Goal: Task Accomplishment & Management: Complete application form

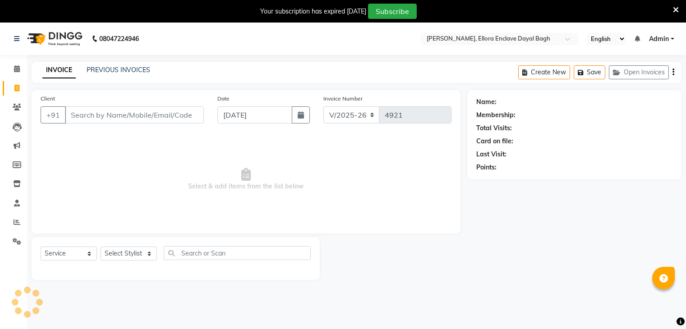
select select "6880"
select select "service"
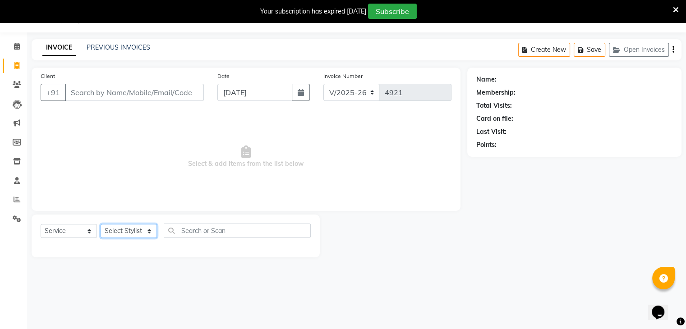
click at [135, 235] on select "Select Stylist AMAN DANISH SALMANI [PERSON_NAME] kakul KAVITA [PERSON_NAME] [PE…" at bounding box center [129, 231] width 56 height 14
select select "53888"
click at [101, 225] on select "Select Stylist AMAN DANISH SALMANI [PERSON_NAME] kakul KAVITA [PERSON_NAME] [PE…" at bounding box center [129, 231] width 56 height 14
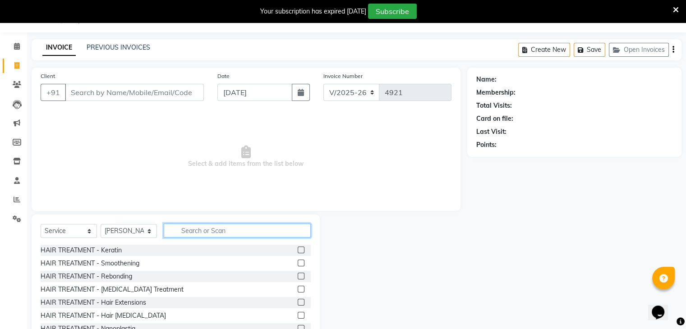
click at [203, 226] on input "text" at bounding box center [237, 231] width 147 height 14
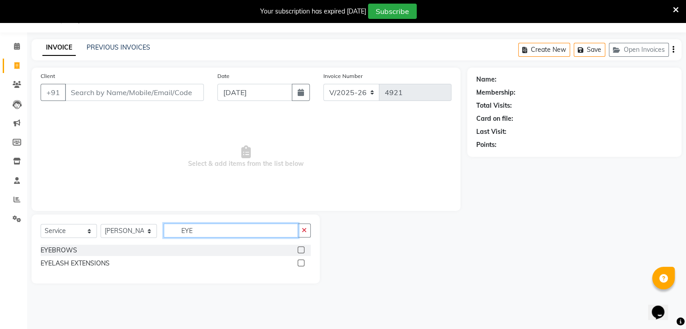
type input "EYE"
click at [302, 250] on label at bounding box center [301, 250] width 7 height 7
click at [302, 250] on input "checkbox" at bounding box center [301, 251] width 6 height 6
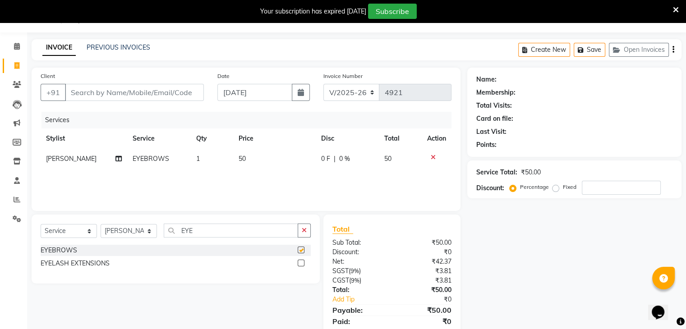
checkbox input "false"
click at [164, 90] on input "Client" at bounding box center [134, 92] width 139 height 17
type input "8"
type input "0"
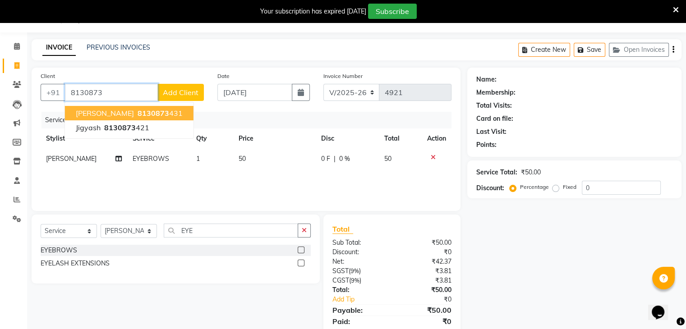
click at [157, 112] on button "JIGYASA 8130873 431" at bounding box center [129, 113] width 129 height 14
type input "8130873431"
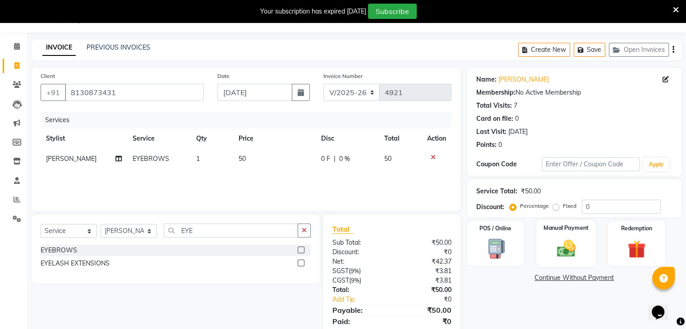
click at [546, 252] on div "Manual Payment" at bounding box center [565, 243] width 59 height 46
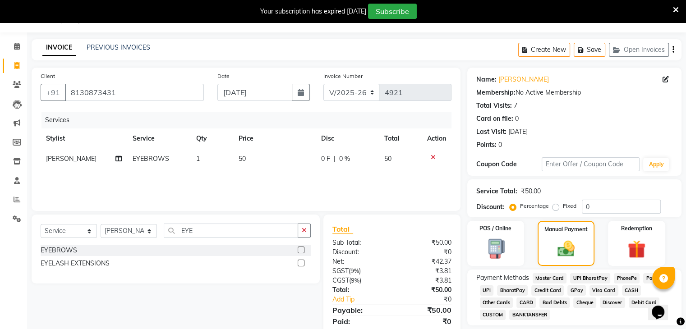
click at [486, 291] on span "UPI" at bounding box center [487, 291] width 14 height 10
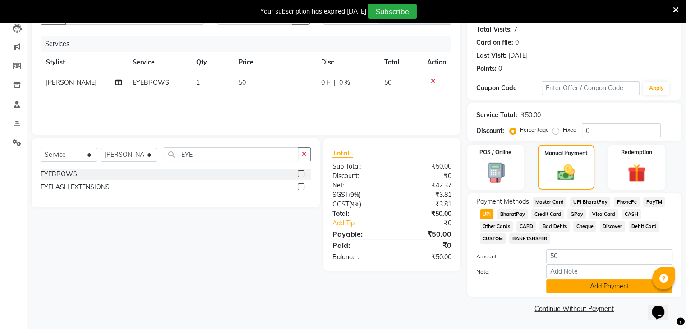
click at [583, 291] on button "Add Payment" at bounding box center [609, 287] width 126 height 14
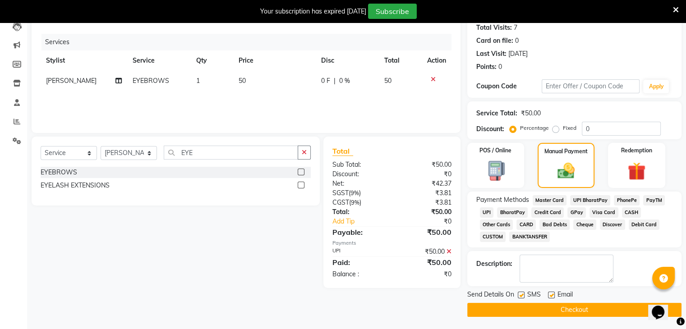
click at [572, 309] on button "Checkout" at bounding box center [574, 310] width 214 height 14
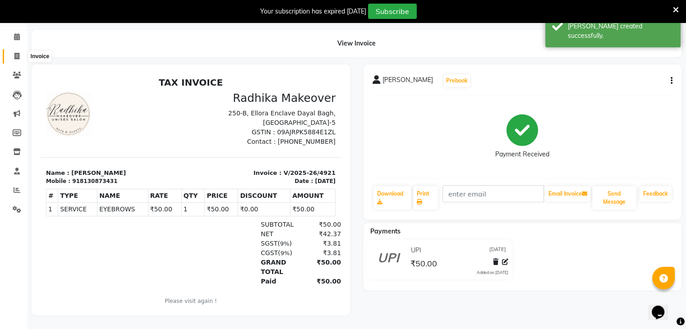
click at [18, 53] on icon at bounding box center [16, 56] width 5 height 7
select select "service"
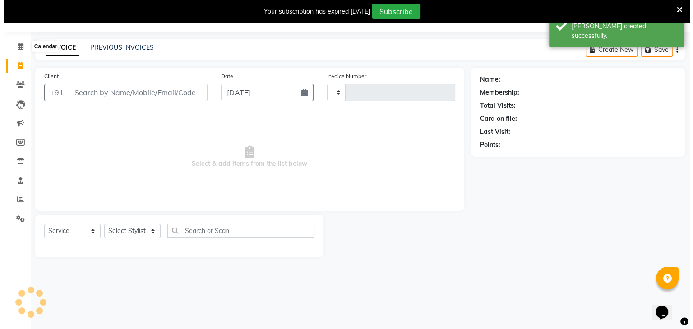
scroll to position [23, 0]
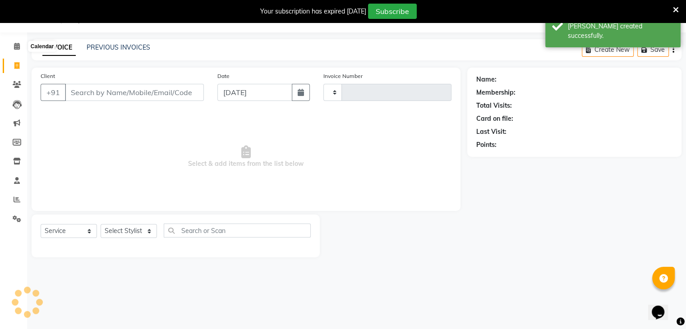
type input "4922"
select select "6880"
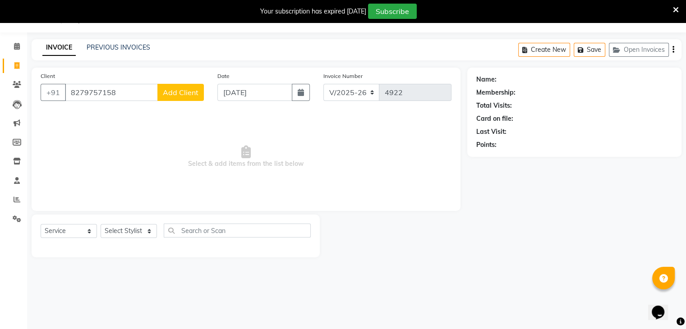
type input "8279757158"
click at [177, 89] on span "Add Client" at bounding box center [181, 92] width 36 height 9
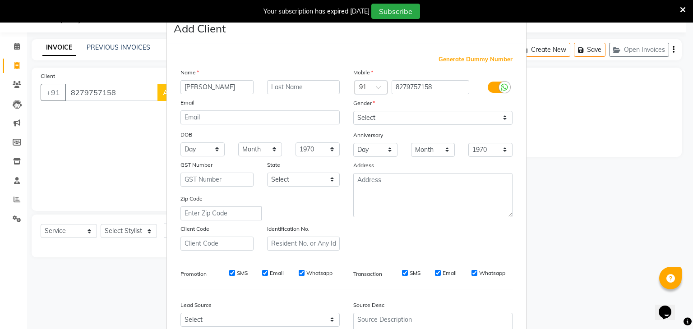
type input "KIRTI"
click at [408, 110] on div "Gender" at bounding box center [433, 104] width 173 height 13
click at [403, 121] on select "Select Male Female Other Prefer Not To Say" at bounding box center [432, 118] width 159 height 14
select select "female"
click at [353, 111] on select "Select Male Female Other Prefer Not To Say" at bounding box center [432, 118] width 159 height 14
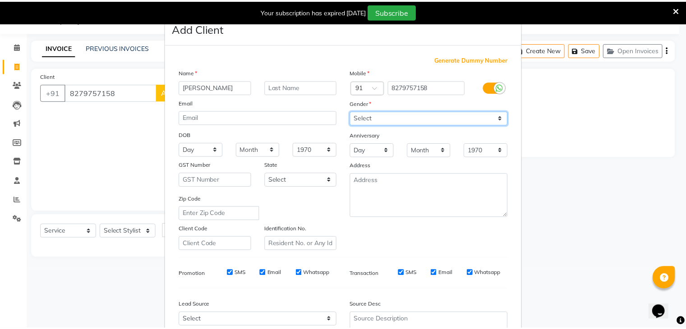
scroll to position [92, 0]
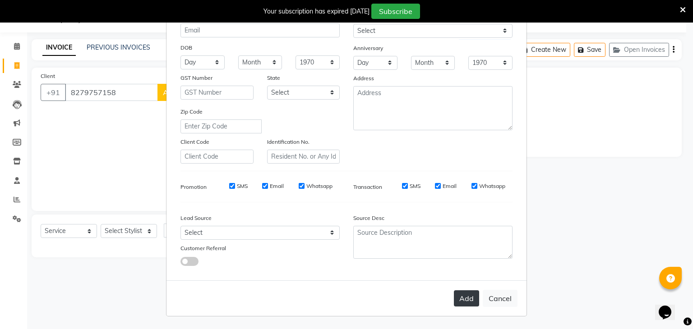
click at [460, 297] on button "Add" at bounding box center [466, 299] width 25 height 16
select select
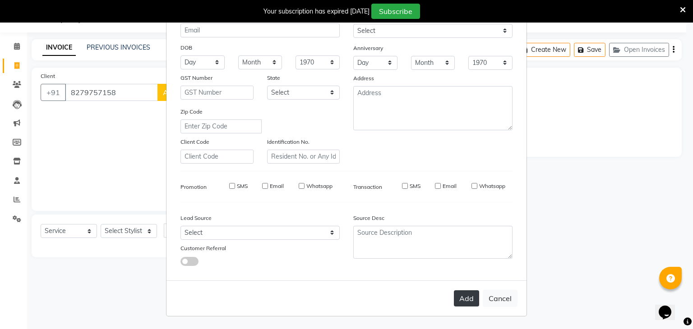
select select
checkbox input "false"
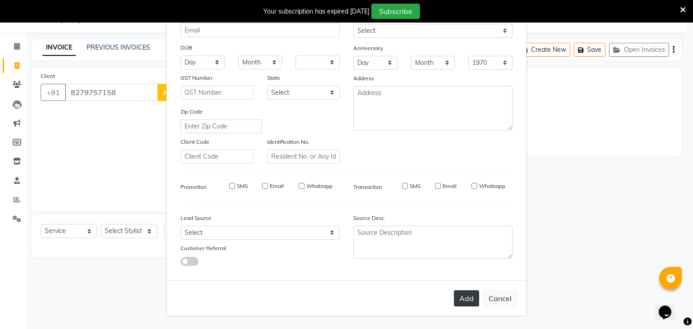
checkbox input "false"
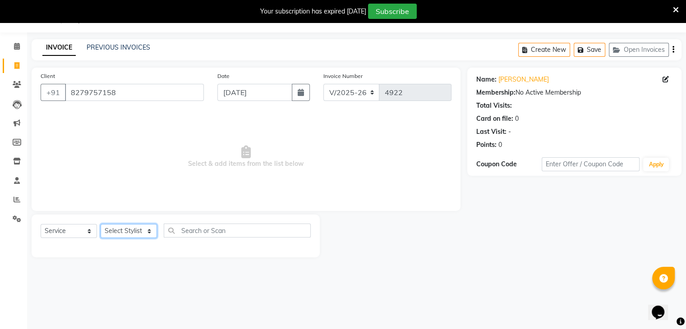
click at [131, 234] on select "Select Stylist AMAN DANISH SALMANI GOPAL PACHORI kakul KAVITA KIRAN KUMARI MEEN…" at bounding box center [129, 231] width 56 height 14
select select "53882"
click at [101, 225] on select "Select Stylist AMAN DANISH SALMANI GOPAL PACHORI kakul KAVITA KIRAN KUMARI MEEN…" at bounding box center [129, 231] width 56 height 14
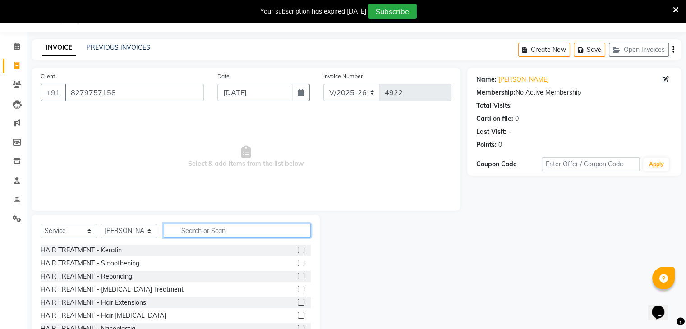
click at [218, 235] on input "text" at bounding box center [237, 231] width 147 height 14
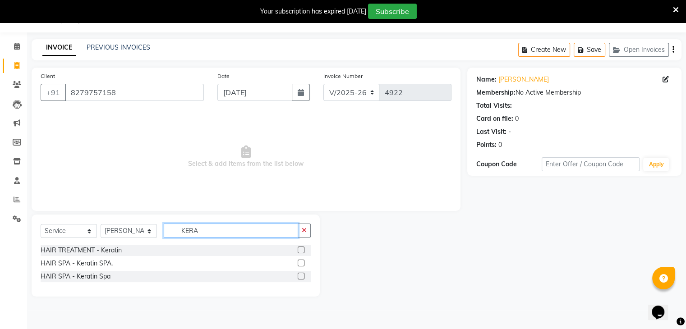
type input "KERA"
click at [300, 247] on label at bounding box center [301, 250] width 7 height 7
click at [300, 248] on input "checkbox" at bounding box center [301, 251] width 6 height 6
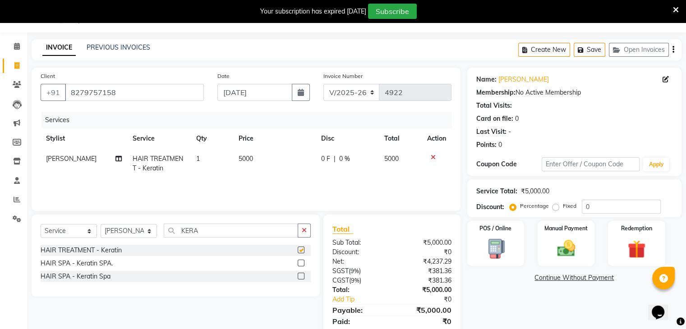
checkbox input "false"
click at [256, 153] on td "5000" at bounding box center [274, 164] width 83 height 30
select select "53882"
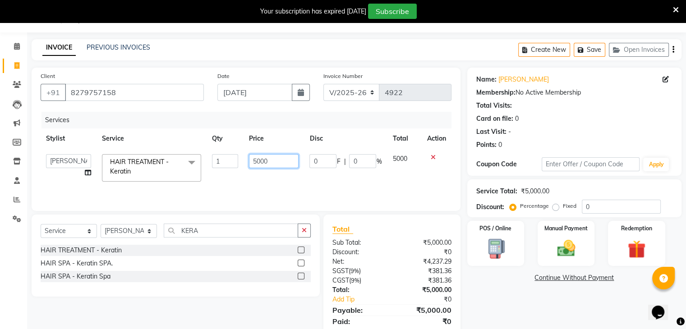
click at [261, 158] on input "5000" at bounding box center [274, 161] width 50 height 14
type input "5500"
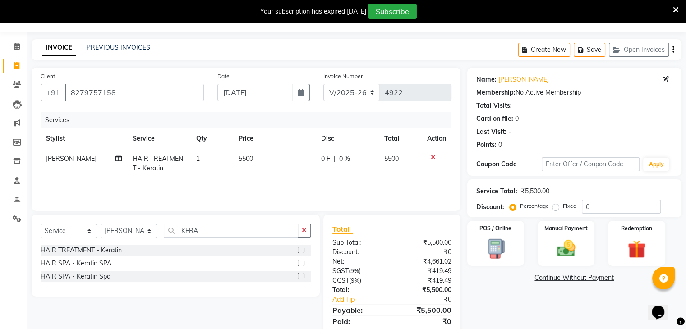
click at [267, 176] on td "5500" at bounding box center [274, 164] width 83 height 30
select select "53882"
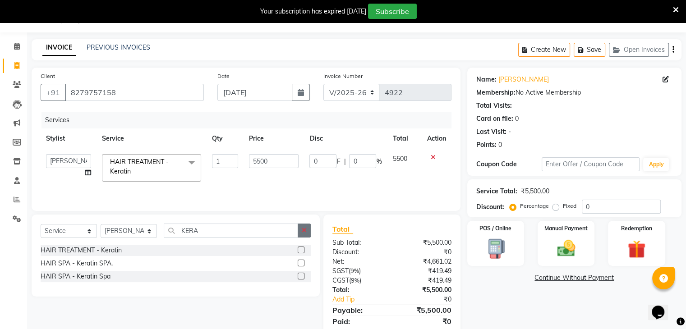
click at [305, 224] on button "button" at bounding box center [304, 231] width 13 height 14
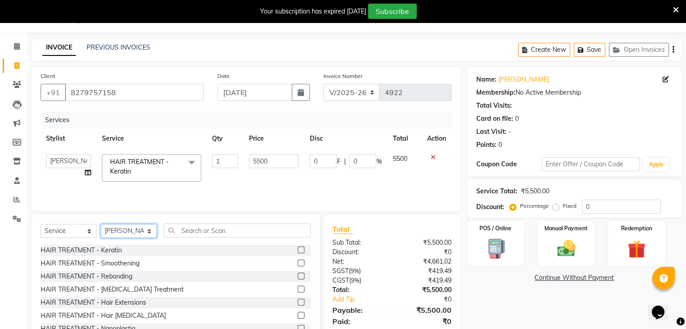
click at [139, 225] on select "Select Stylist AMAN DANISH SALMANI GOPAL PACHORI kakul KAVITA KIRAN KUMARI MEEN…" at bounding box center [129, 231] width 56 height 14
select select "53887"
click at [101, 225] on select "Select Stylist AMAN DANISH SALMANI GOPAL PACHORI kakul KAVITA KIRAN KUMARI MEEN…" at bounding box center [129, 231] width 56 height 14
click at [186, 222] on div "Select Service Product Membership Package Voucher Prepaid Gift Card Select Styl…" at bounding box center [176, 281] width 288 height 133
click at [186, 229] on input "text" at bounding box center [237, 231] width 147 height 14
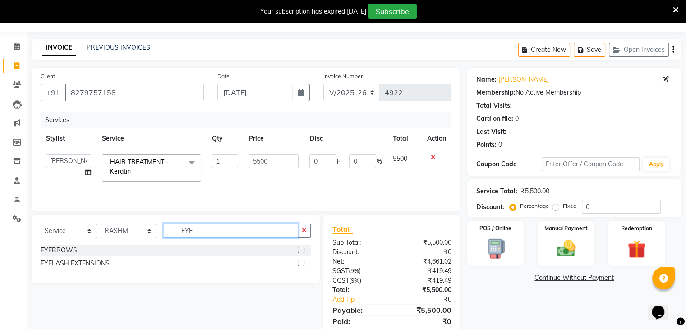
type input "EYE"
click at [302, 249] on label at bounding box center [301, 250] width 7 height 7
click at [302, 249] on input "checkbox" at bounding box center [301, 251] width 6 height 6
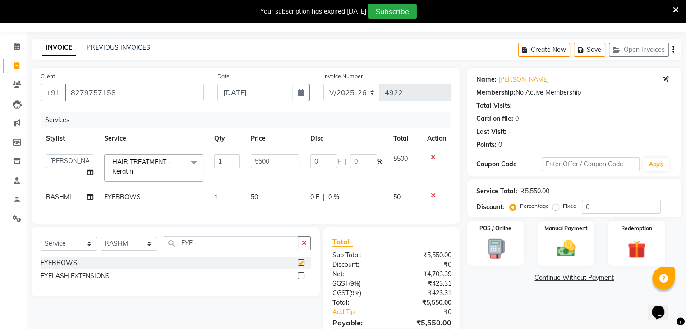
checkbox input "false"
click at [330, 165] on input "0" at bounding box center [323, 161] width 27 height 14
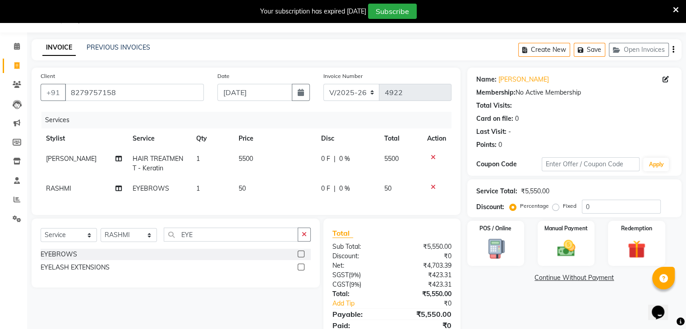
click at [360, 165] on td "0 F | 0 %" at bounding box center [347, 164] width 63 height 30
select select "53882"
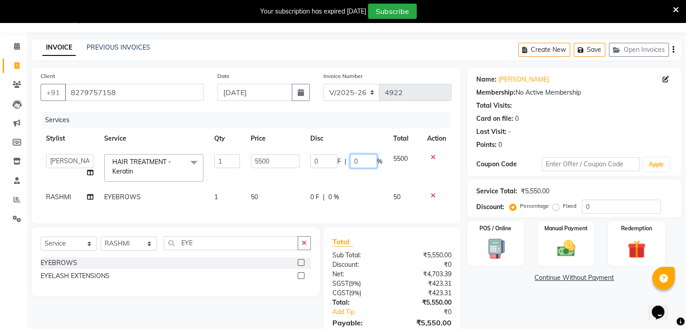
click at [364, 165] on input "0" at bounding box center [363, 161] width 27 height 14
type input "30"
click at [355, 186] on tbody "AMAN DANISH SALMANI GOPAL PACHORI kakul KAVITA KIRAN KUMARI MEENU KUMARI NEHA N…" at bounding box center [246, 178] width 411 height 59
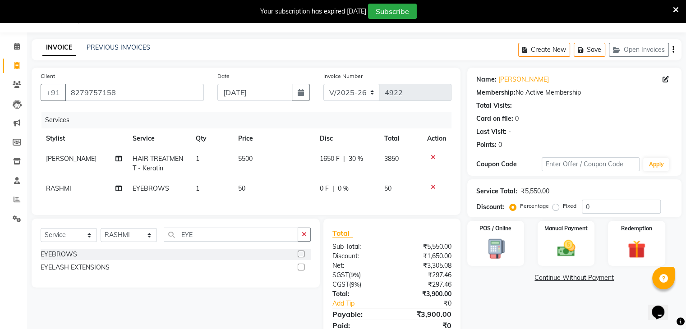
scroll to position [65, 0]
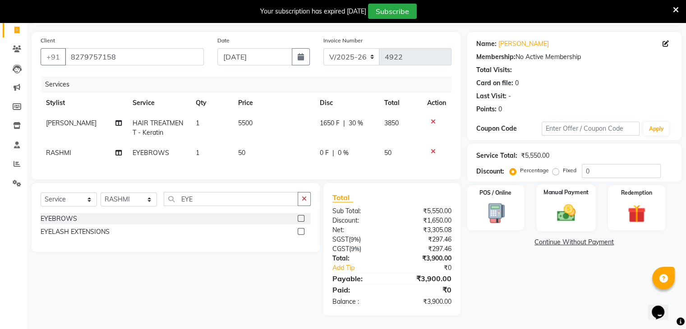
click at [584, 194] on div "Manual Payment" at bounding box center [565, 208] width 59 height 46
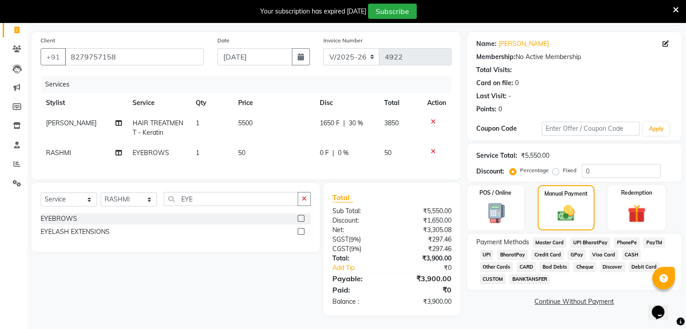
click at [628, 250] on span "CASH" at bounding box center [631, 255] width 19 height 10
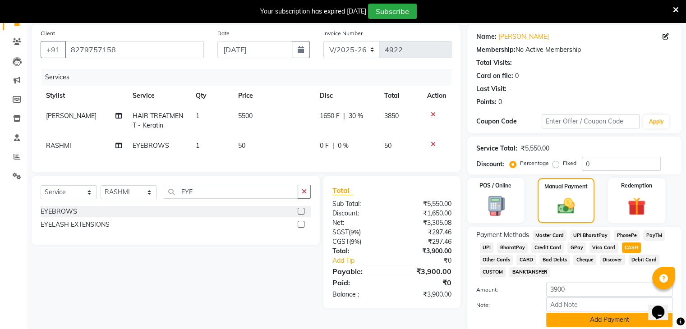
click at [617, 323] on button "Add Payment" at bounding box center [609, 320] width 126 height 14
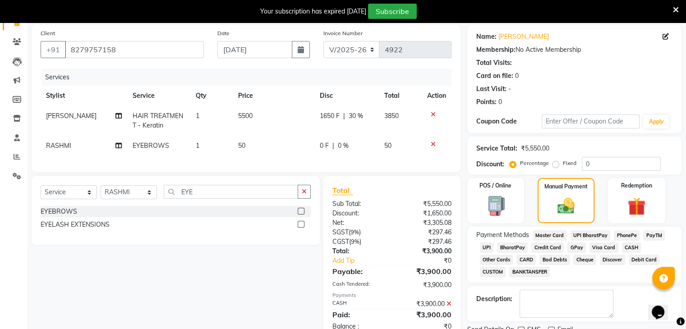
scroll to position [103, 0]
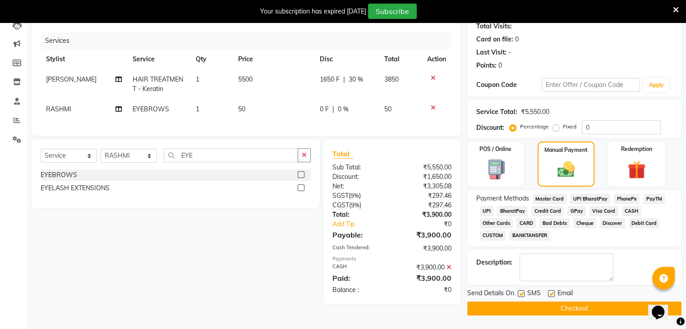
click at [609, 307] on button "Checkout" at bounding box center [574, 309] width 214 height 14
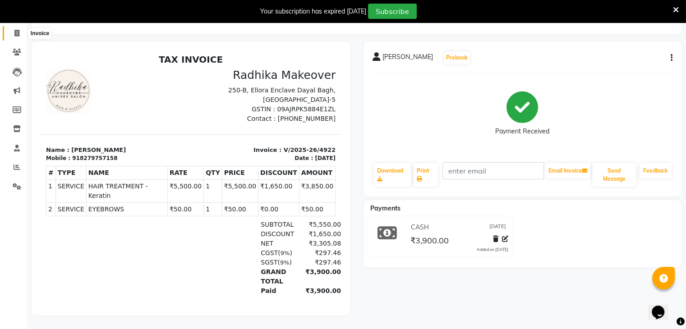
click at [17, 31] on span at bounding box center [17, 33] width 16 height 10
select select "service"
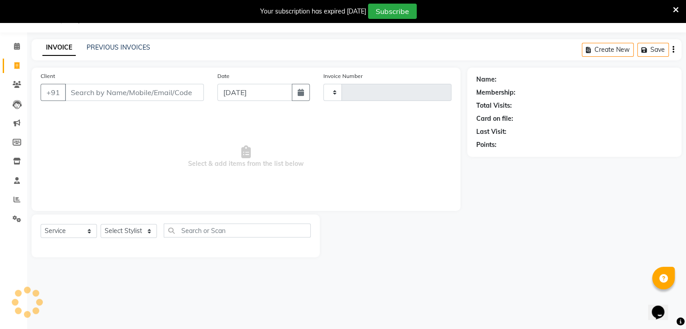
scroll to position [23, 0]
type input "4923"
select select "6880"
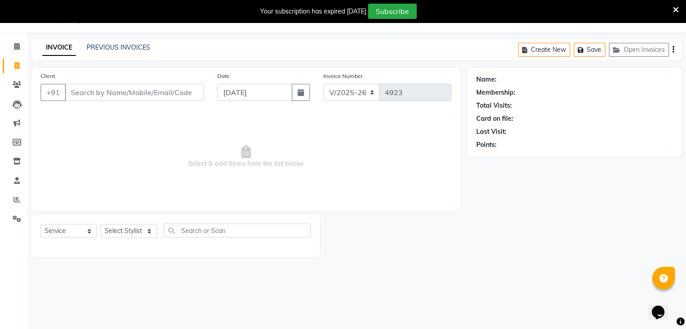
click at [675, 10] on icon at bounding box center [676, 10] width 6 height 8
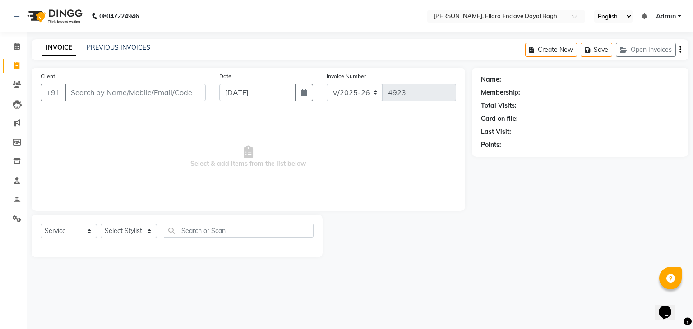
click at [137, 244] on div "Select Service Product Membership Package Voucher Prepaid Gift Card Select Styl…" at bounding box center [177, 234] width 273 height 21
click at [140, 228] on select "Select Stylist AMAN DANISH SALMANI GOPAL PACHORI kakul KAVITA KIRAN KUMARI MEEN…" at bounding box center [129, 231] width 56 height 14
select select "86751"
click at [101, 225] on select "Select Stylist AMAN DANISH SALMANI GOPAL PACHORI kakul KAVITA KIRAN KUMARI MEEN…" at bounding box center [129, 231] width 56 height 14
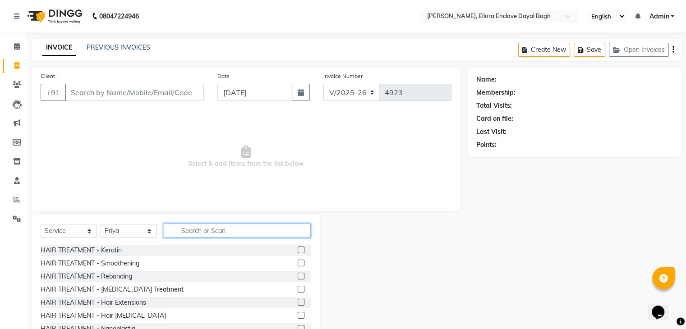
click at [208, 234] on input "text" at bounding box center [237, 231] width 147 height 14
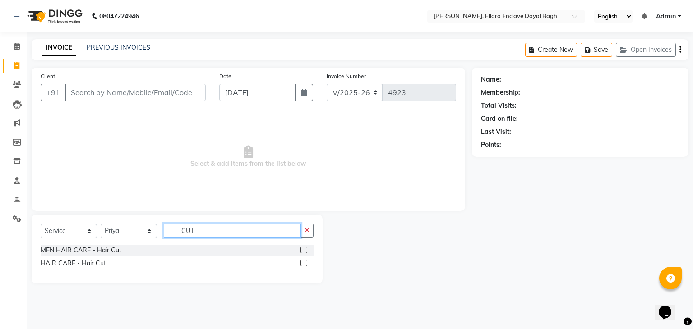
type input "CUT"
click at [305, 262] on label at bounding box center [303, 263] width 7 height 7
click at [305, 262] on input "checkbox" at bounding box center [303, 264] width 6 height 6
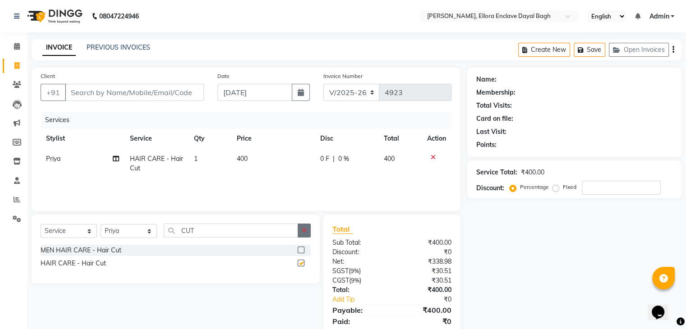
checkbox input "false"
click at [307, 232] on button "button" at bounding box center [304, 231] width 13 height 14
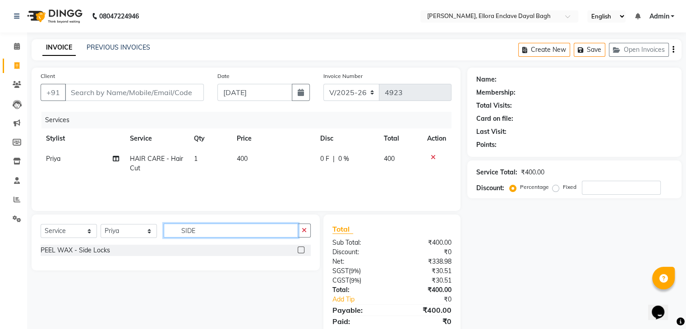
type input "SIDE"
click at [300, 248] on label at bounding box center [301, 250] width 7 height 7
click at [300, 248] on input "checkbox" at bounding box center [301, 251] width 6 height 6
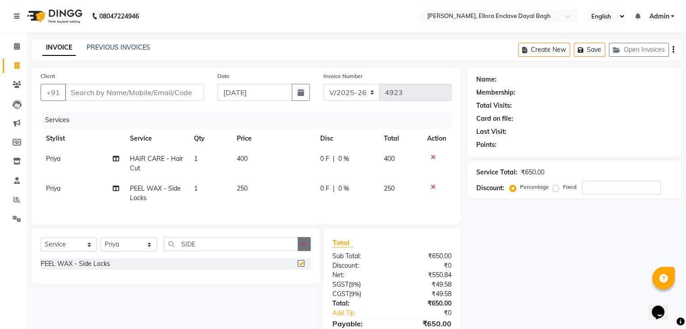
checkbox input "false"
click at [301, 251] on button "button" at bounding box center [304, 244] width 13 height 14
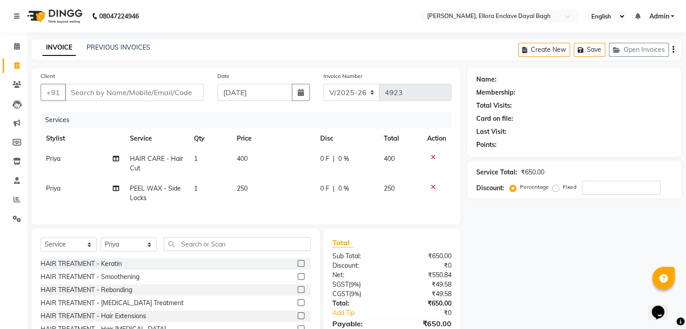
click at [43, 104] on div "Client +91" at bounding box center [122, 89] width 177 height 37
click at [103, 98] on input "Client" at bounding box center [134, 92] width 139 height 17
click at [253, 251] on input "text" at bounding box center [237, 244] width 147 height 14
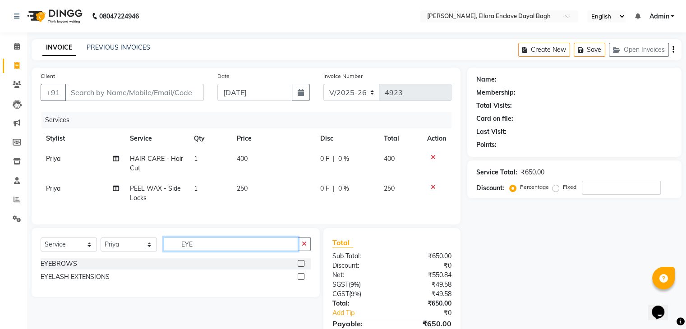
type input "EYE"
click at [299, 267] on label at bounding box center [301, 263] width 7 height 7
click at [299, 267] on input "checkbox" at bounding box center [301, 264] width 6 height 6
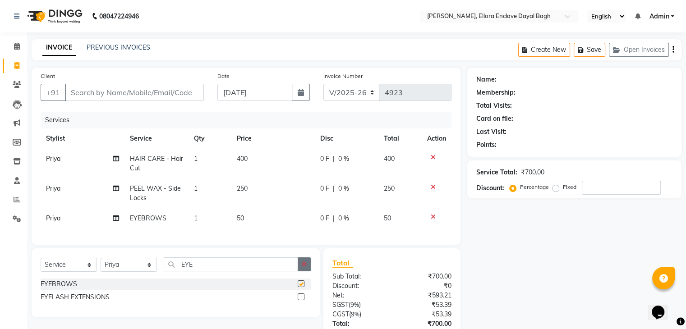
checkbox input "false"
click at [303, 267] on button "button" at bounding box center [304, 265] width 13 height 14
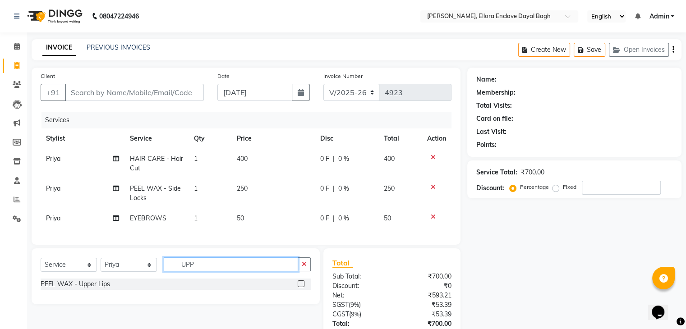
type input "UPP"
click at [300, 287] on label at bounding box center [301, 284] width 7 height 7
click at [300, 287] on input "checkbox" at bounding box center [301, 285] width 6 height 6
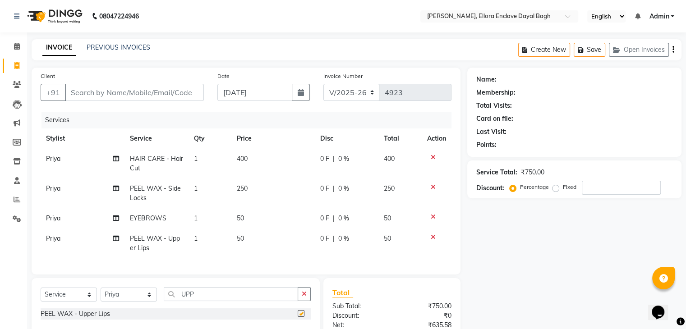
checkbox input "false"
click at [181, 100] on input "Client" at bounding box center [134, 92] width 139 height 17
type input "7"
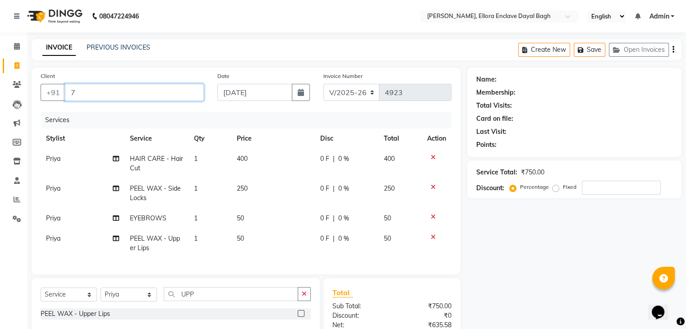
type input "0"
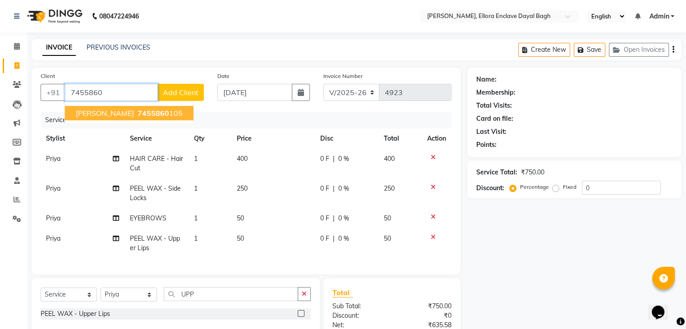
click at [165, 114] on button "neha saluja 7455860 105" at bounding box center [129, 113] width 129 height 14
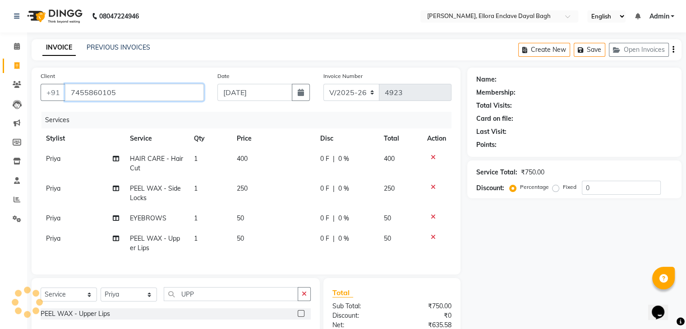
type input "7455860105"
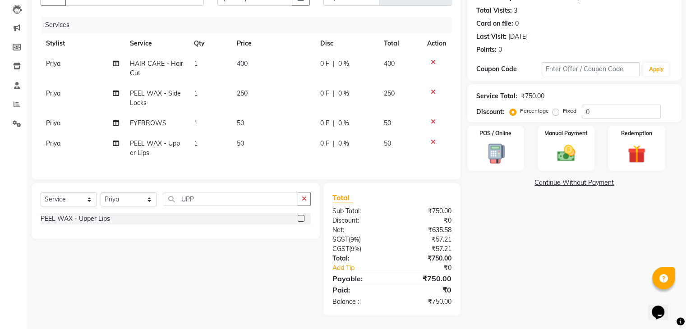
scroll to position [102, 0]
click at [572, 151] on img at bounding box center [566, 154] width 30 height 22
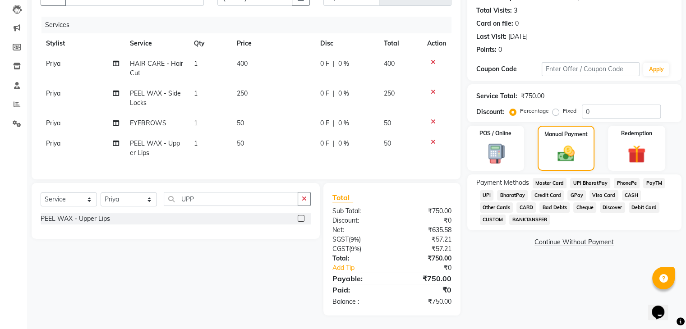
click at [630, 190] on span "CASH" at bounding box center [631, 195] width 19 height 10
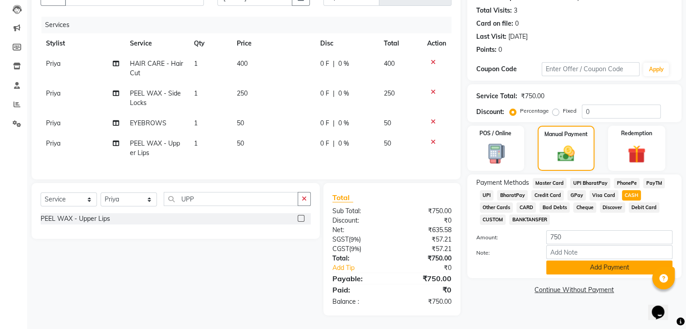
click at [576, 261] on button "Add Payment" at bounding box center [609, 268] width 126 height 14
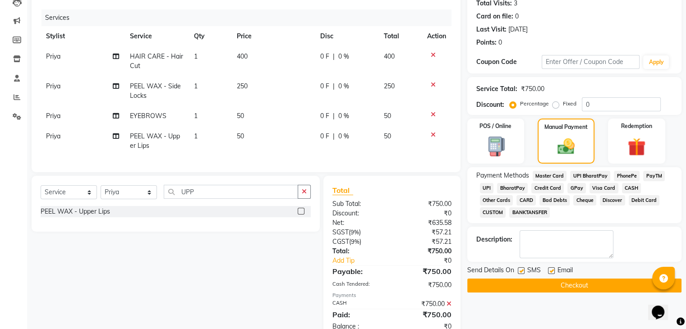
scroll to position [134, 0]
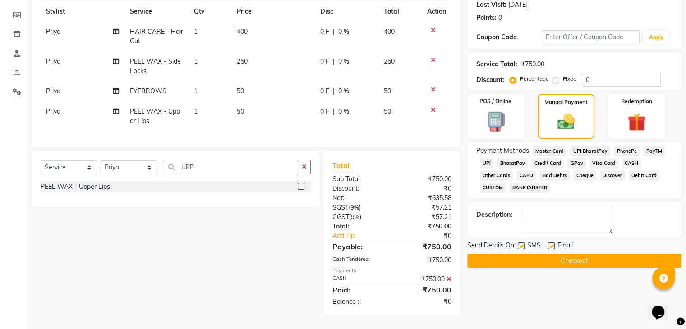
click at [520, 243] on label at bounding box center [521, 246] width 7 height 7
click at [520, 244] on input "checkbox" at bounding box center [521, 247] width 6 height 6
checkbox input "false"
click at [538, 254] on button "Checkout" at bounding box center [574, 261] width 214 height 14
